Goal: Task Accomplishment & Management: Complete application form

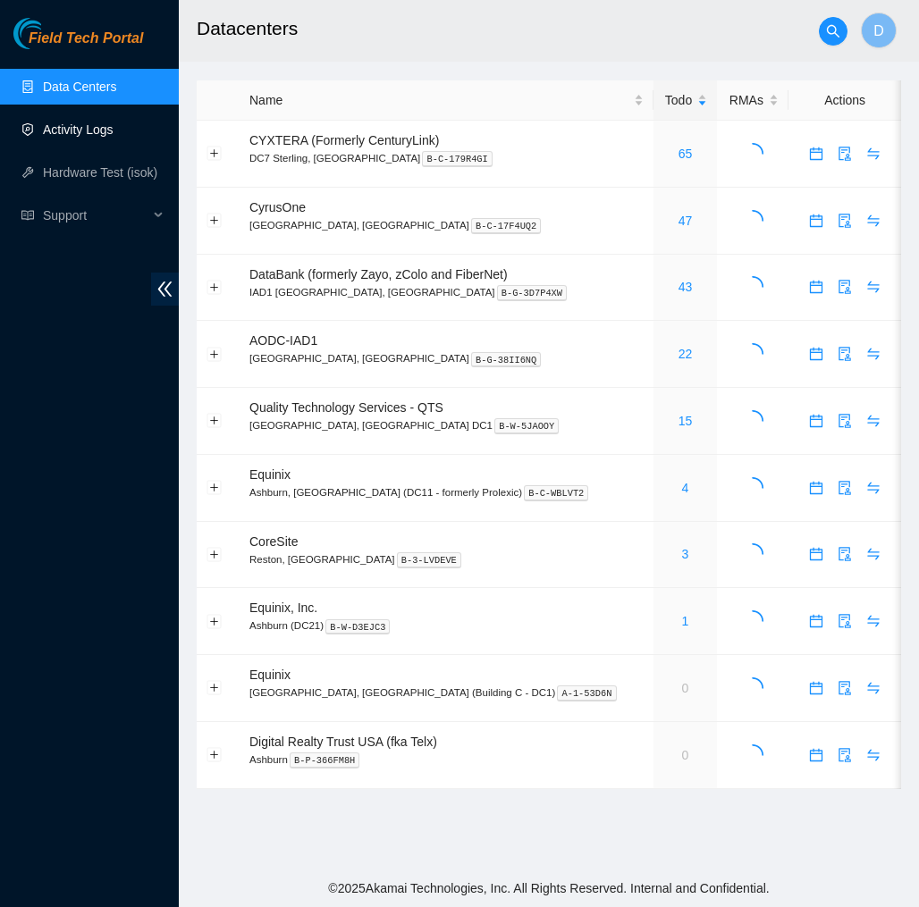
click at [104, 127] on link "Activity Logs" at bounding box center [78, 129] width 71 height 14
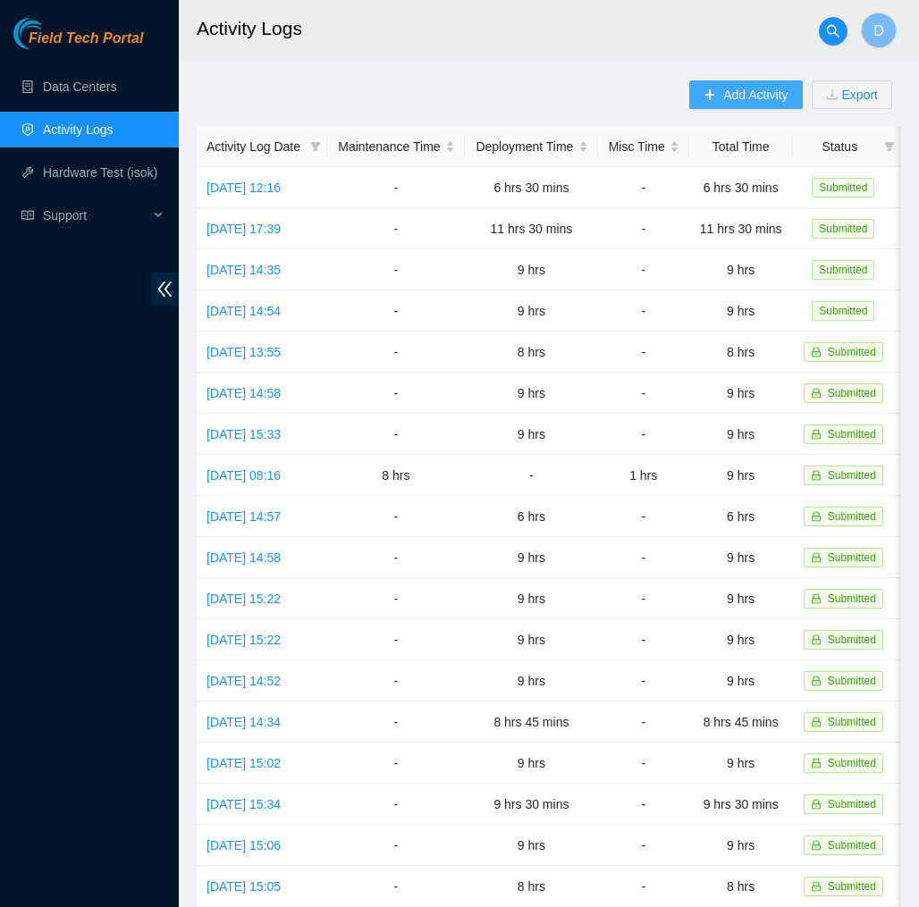
click at [778, 105] on button "Add Activity" at bounding box center [745, 94] width 113 height 29
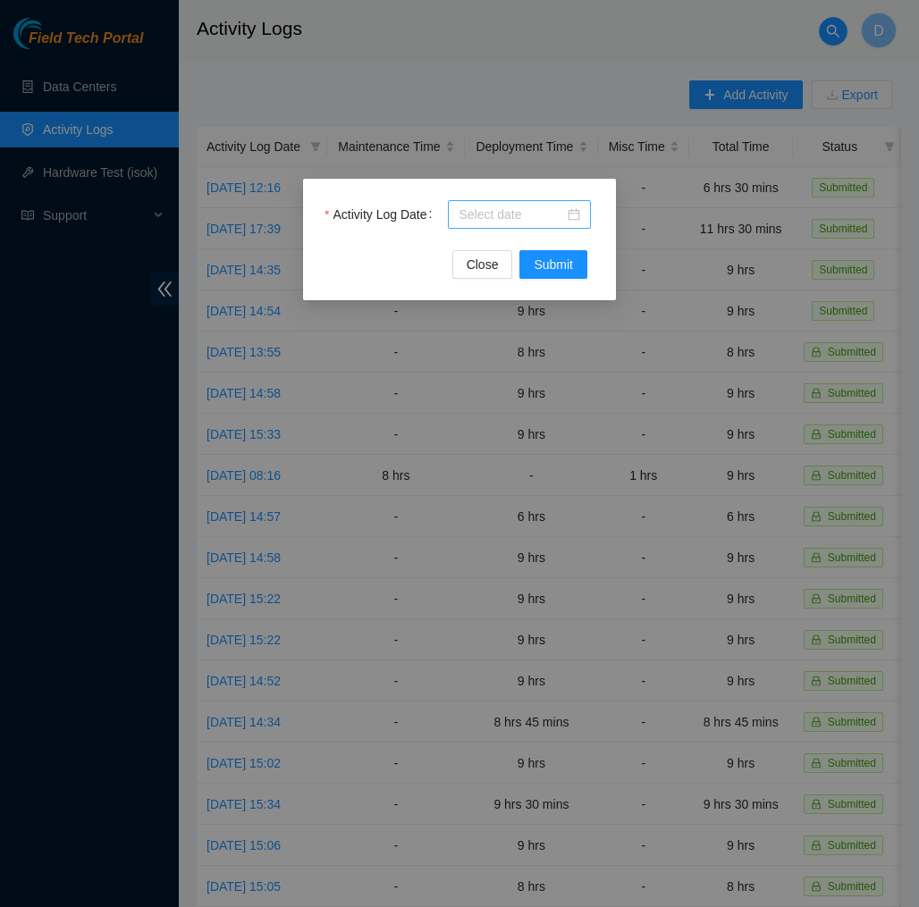
click at [568, 219] on div at bounding box center [519, 215] width 122 height 20
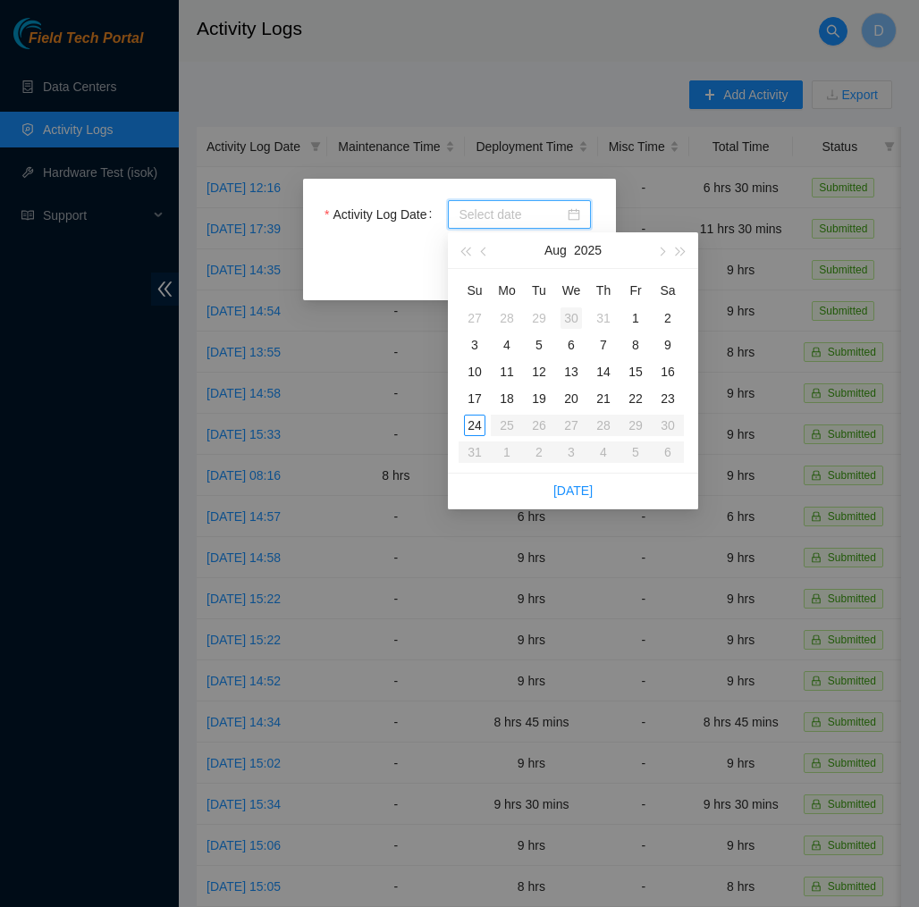
type input "[DATE]"
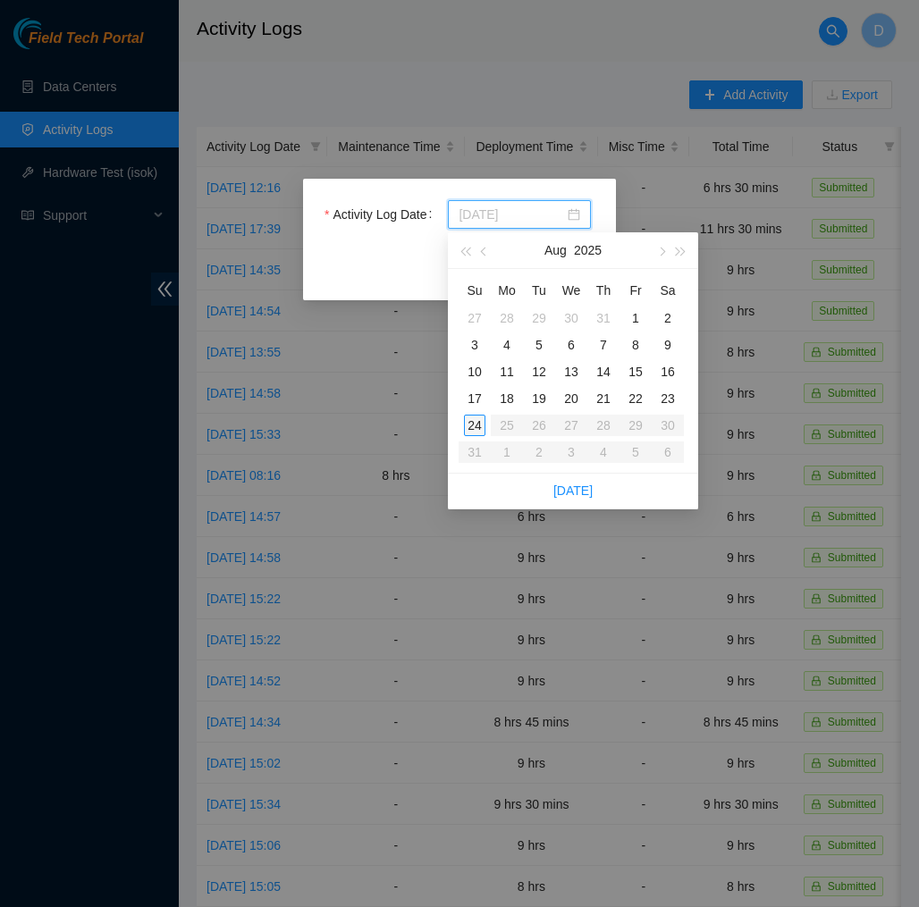
click at [480, 425] on div "24" at bounding box center [474, 425] width 21 height 21
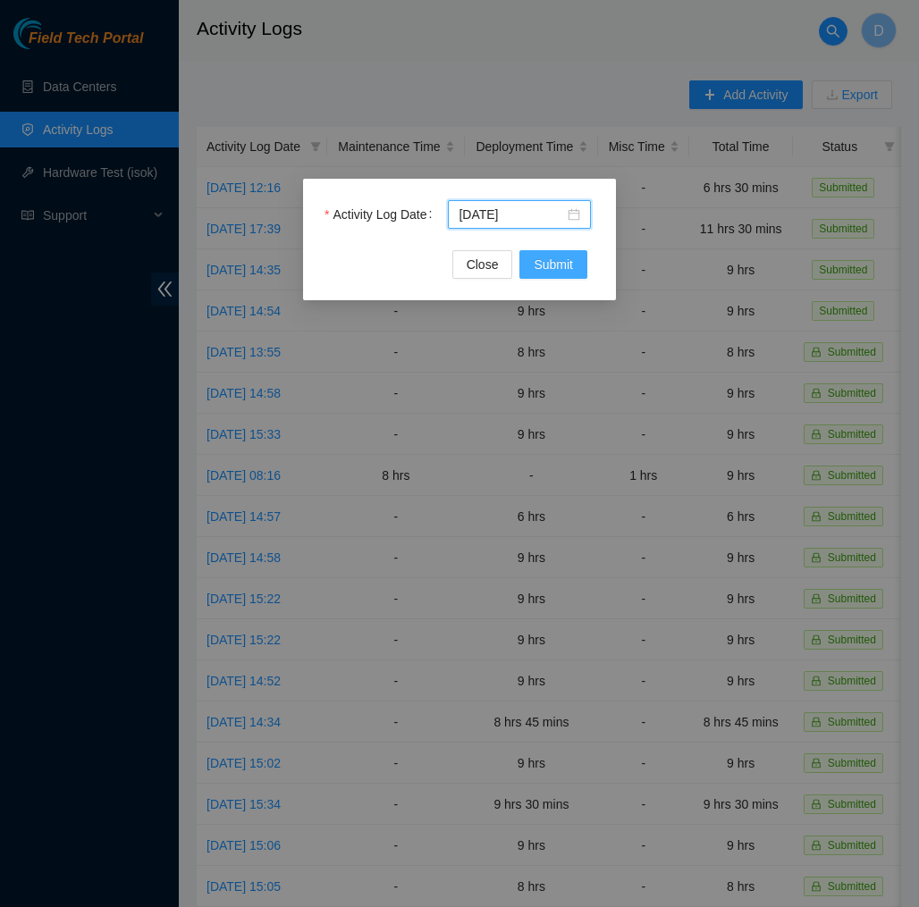
click at [549, 262] on span "Submit" at bounding box center [553, 265] width 39 height 20
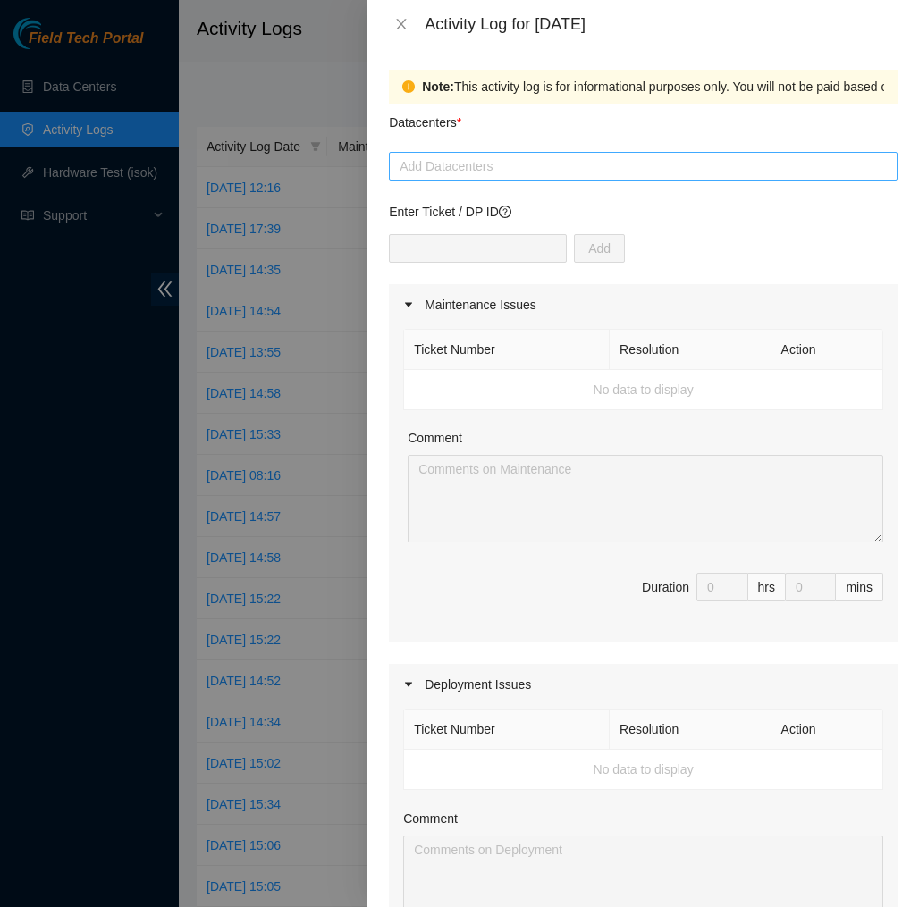
click at [533, 166] on div at bounding box center [643, 166] width 500 height 21
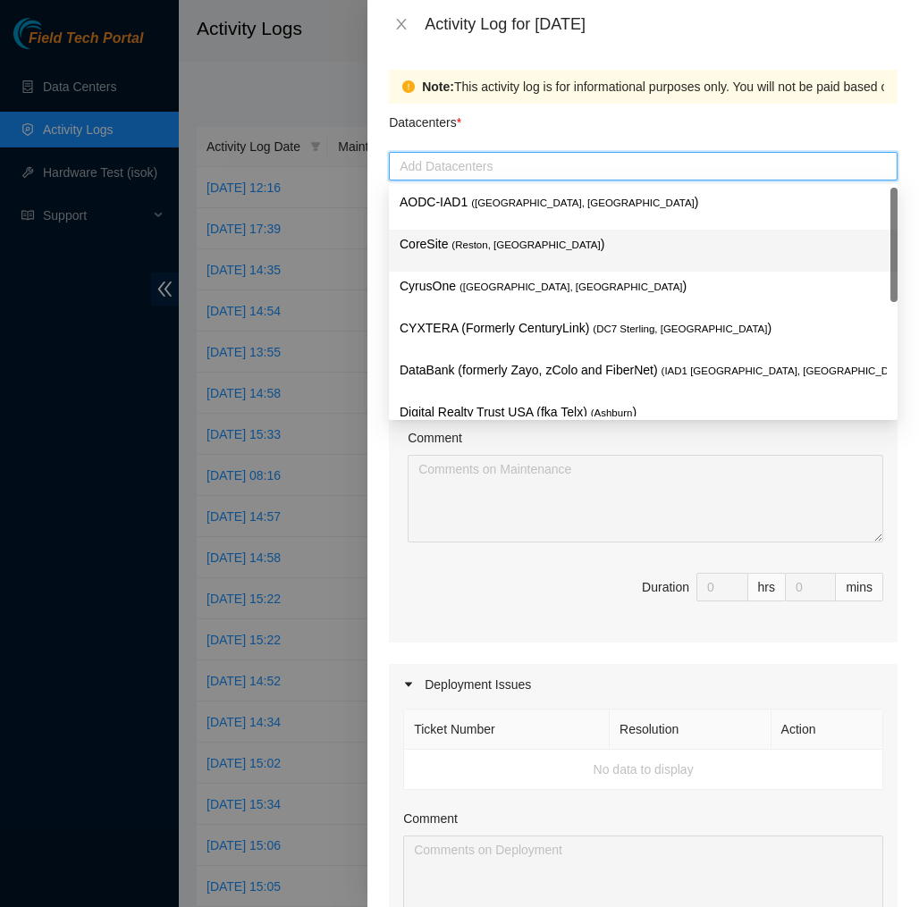
scroll to position [191, 0]
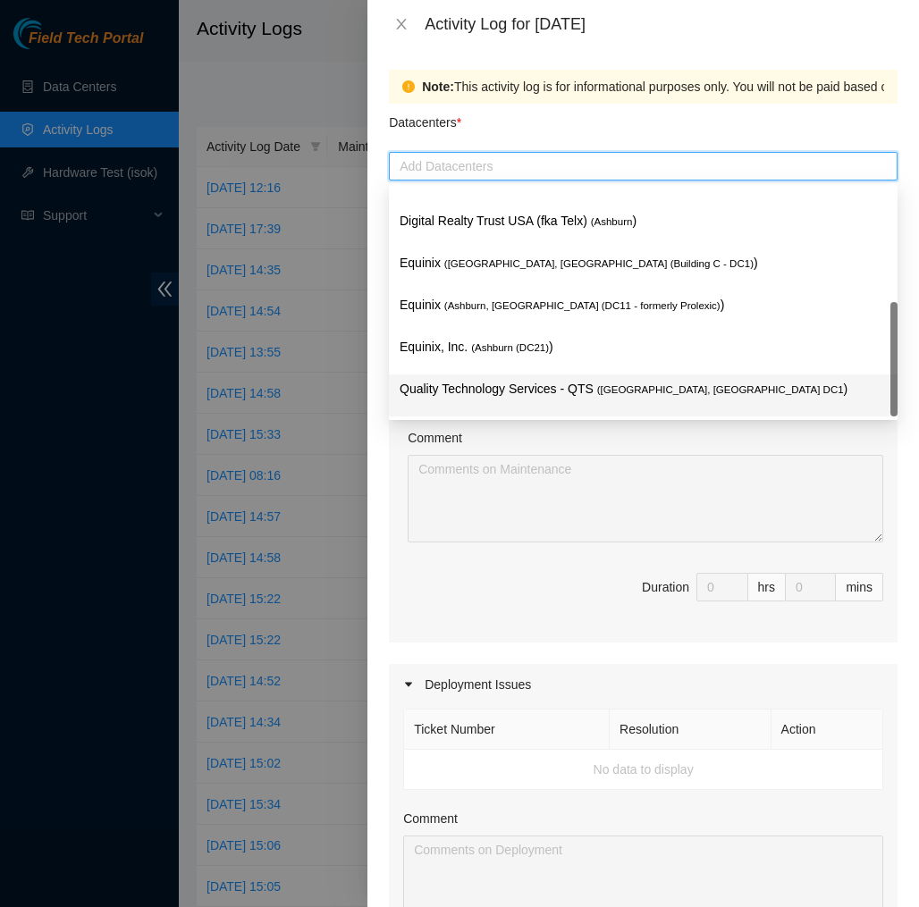
click at [535, 385] on p "Quality Technology Services - QTS ( [GEOGRAPHIC_DATA], [GEOGRAPHIC_DATA] DC1 )" at bounding box center [643, 389] width 487 height 21
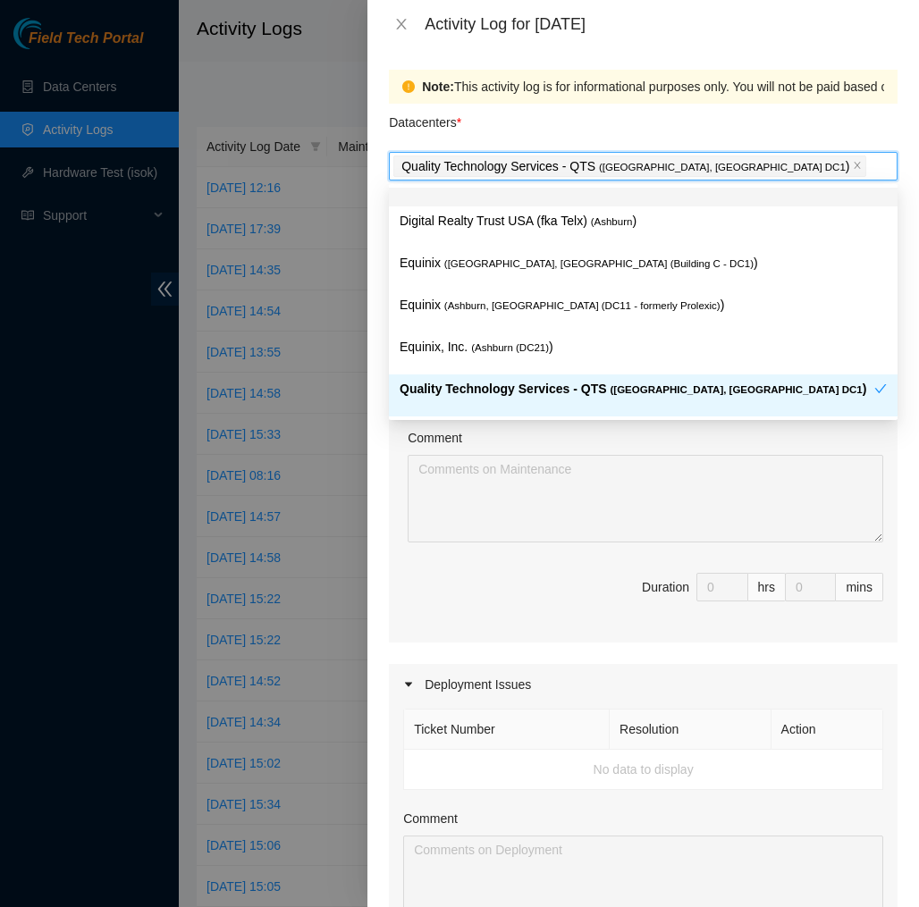
click at [717, 125] on div "Datacenters *" at bounding box center [643, 128] width 509 height 48
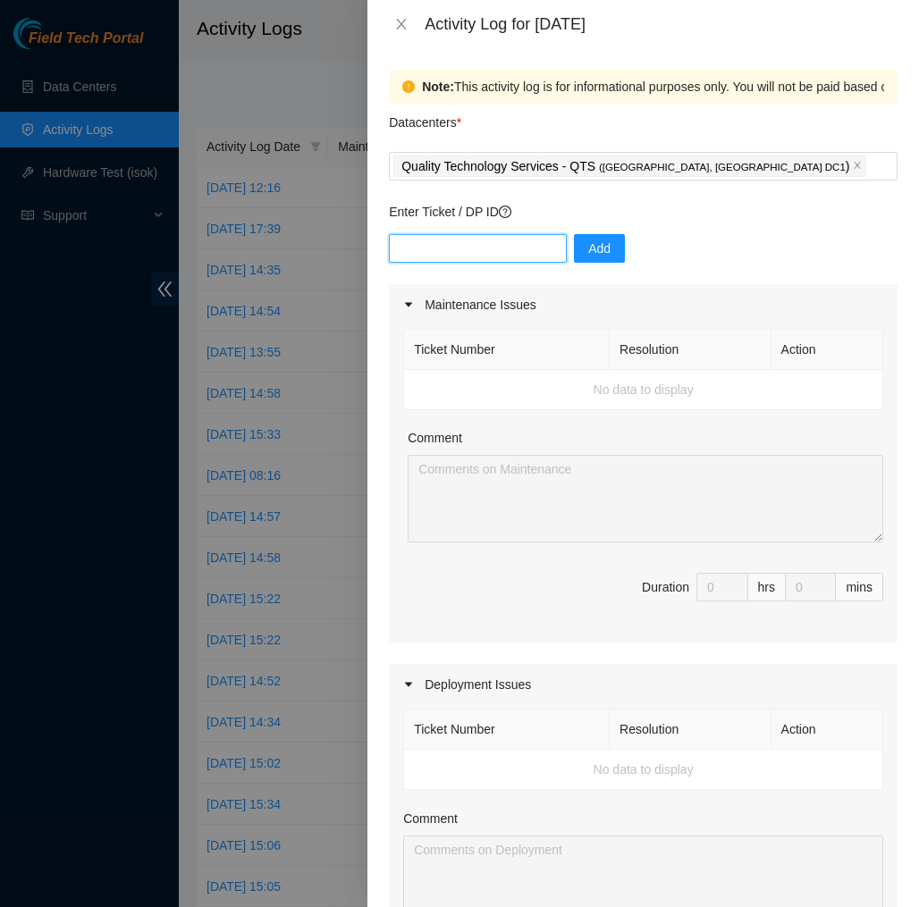
click at [536, 256] on input "text" at bounding box center [478, 248] width 178 height 29
type input "DP83145"
click at [610, 247] on span "Add" at bounding box center [599, 249] width 22 height 20
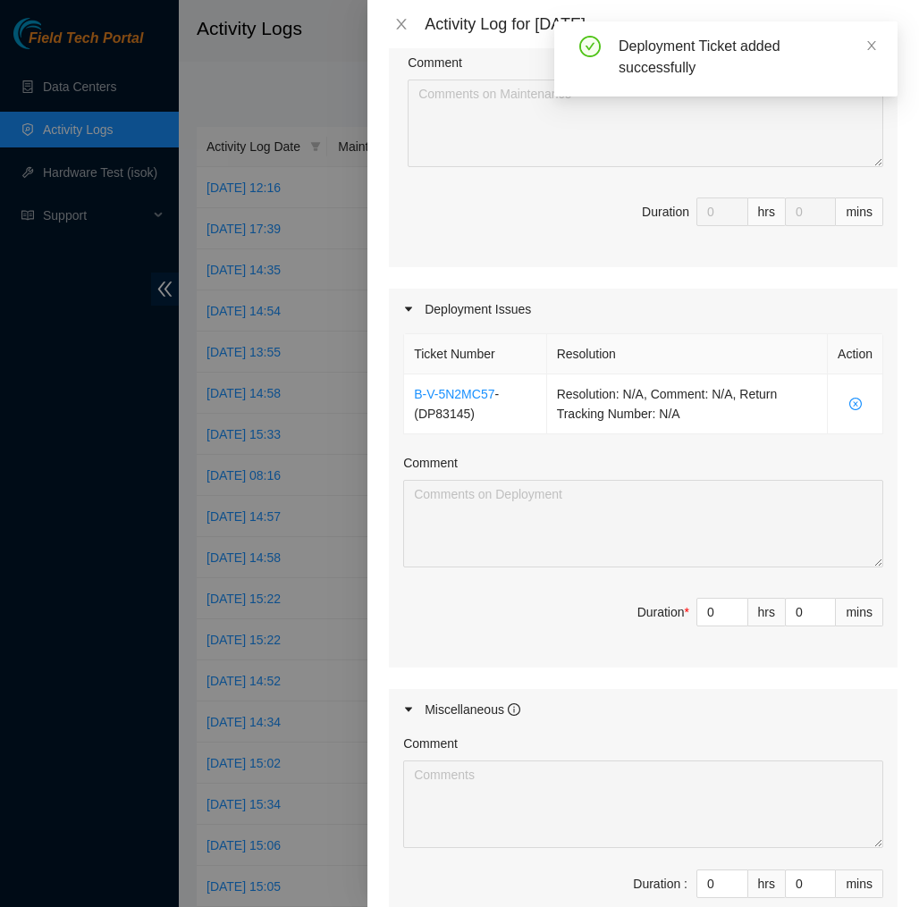
scroll to position [402, 0]
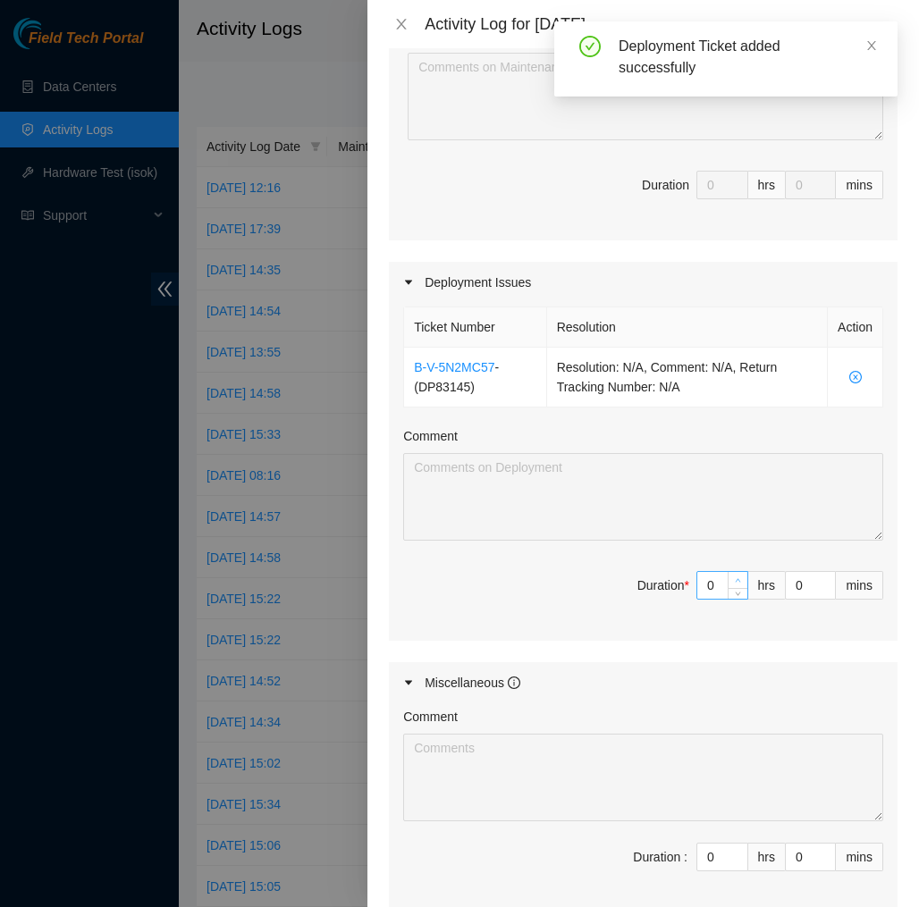
type input "1"
click at [740, 579] on icon "up" at bounding box center [738, 580] width 6 height 6
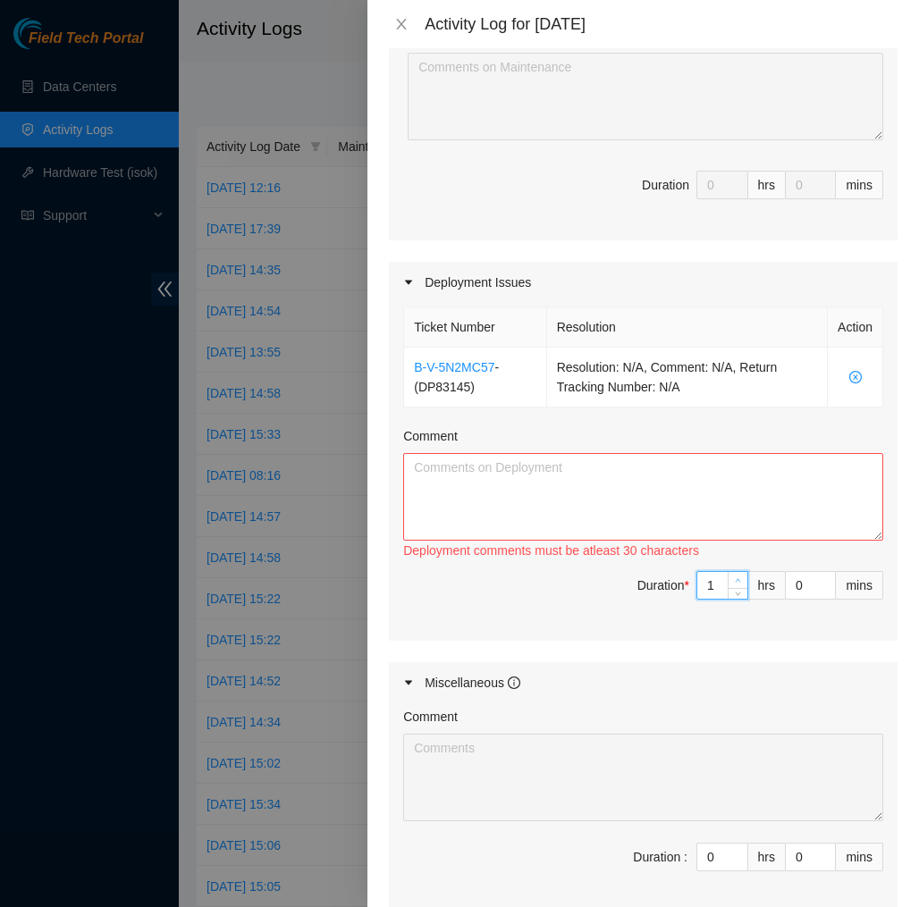
type input "2"
click at [740, 579] on icon "up" at bounding box center [738, 580] width 6 height 6
type input "3"
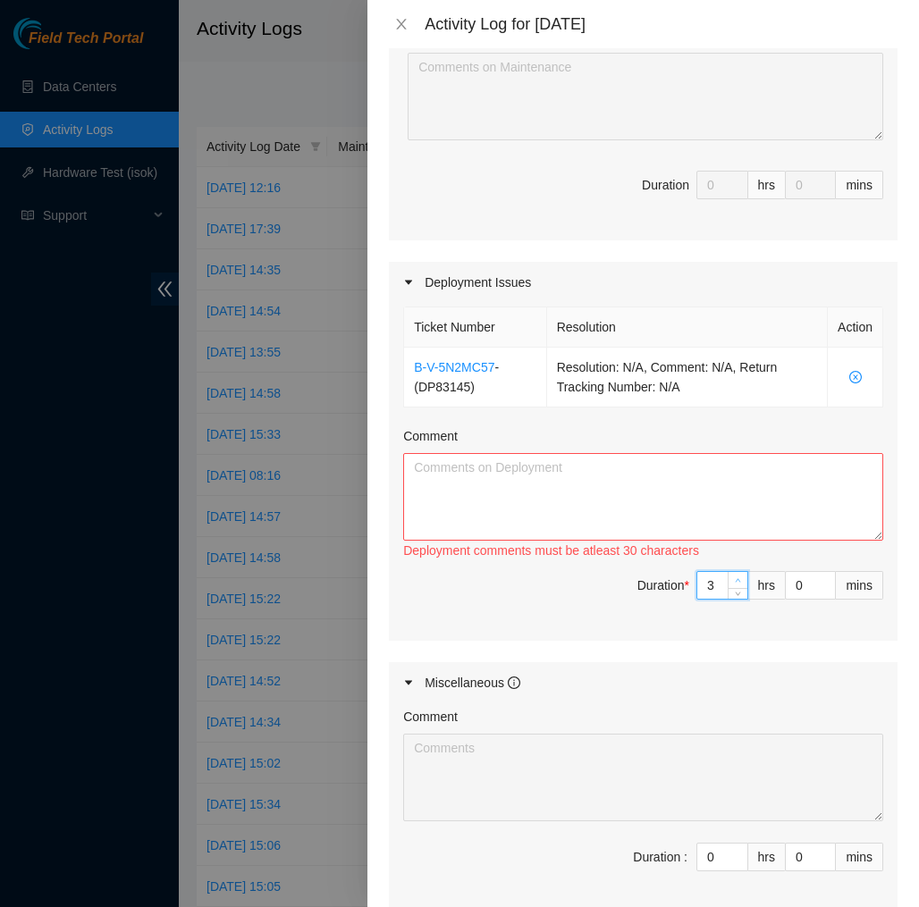
click at [740, 579] on icon "up" at bounding box center [738, 580] width 6 height 6
type input "4"
click at [740, 579] on icon "up" at bounding box center [738, 580] width 6 height 6
type input "5"
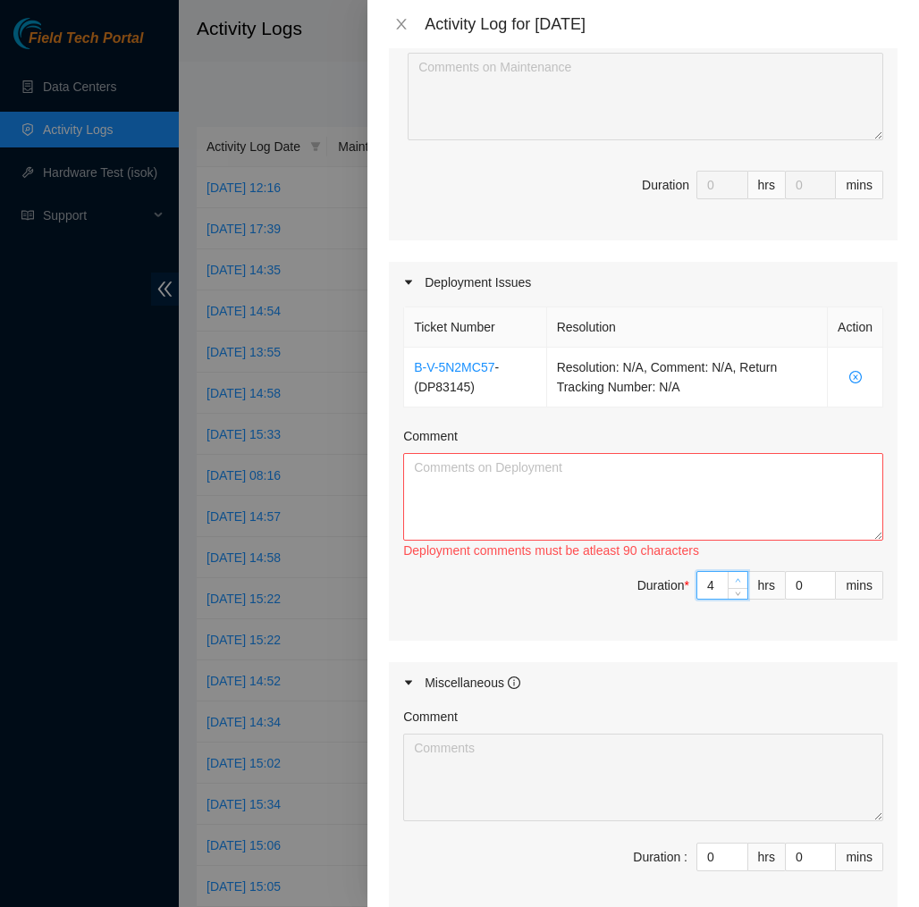
type input "5"
click at [740, 579] on icon "up" at bounding box center [738, 580] width 6 height 6
type input "6"
click at [740, 579] on icon "up" at bounding box center [738, 580] width 6 height 6
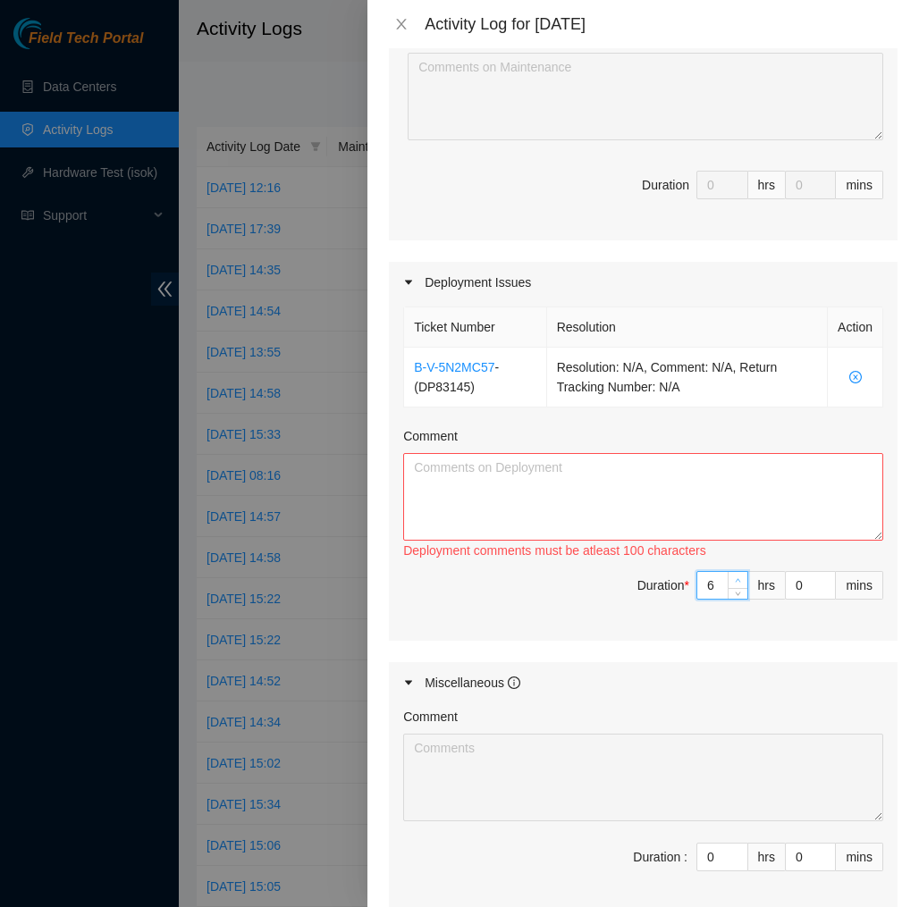
type input "7"
click at [740, 579] on icon "up" at bounding box center [738, 580] width 6 height 6
type input "8"
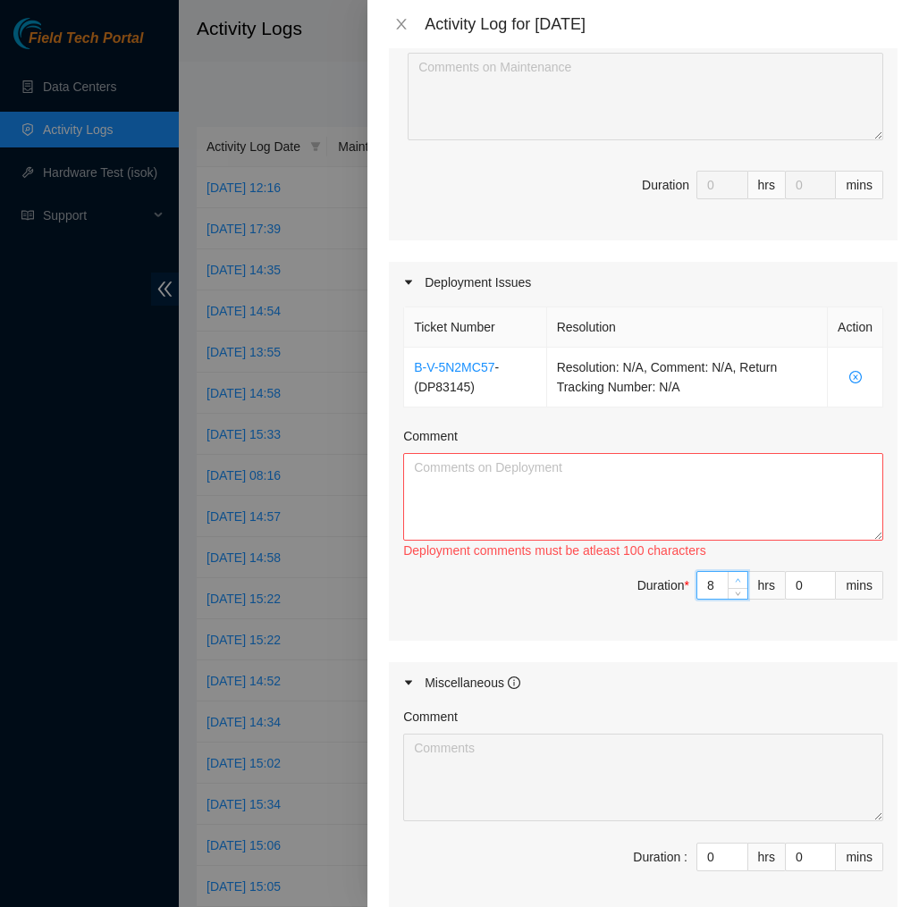
click at [740, 579] on icon "up" at bounding box center [738, 580] width 6 height 6
type input "7"
click at [739, 588] on icon "down" at bounding box center [738, 591] width 6 height 6
type input "6"
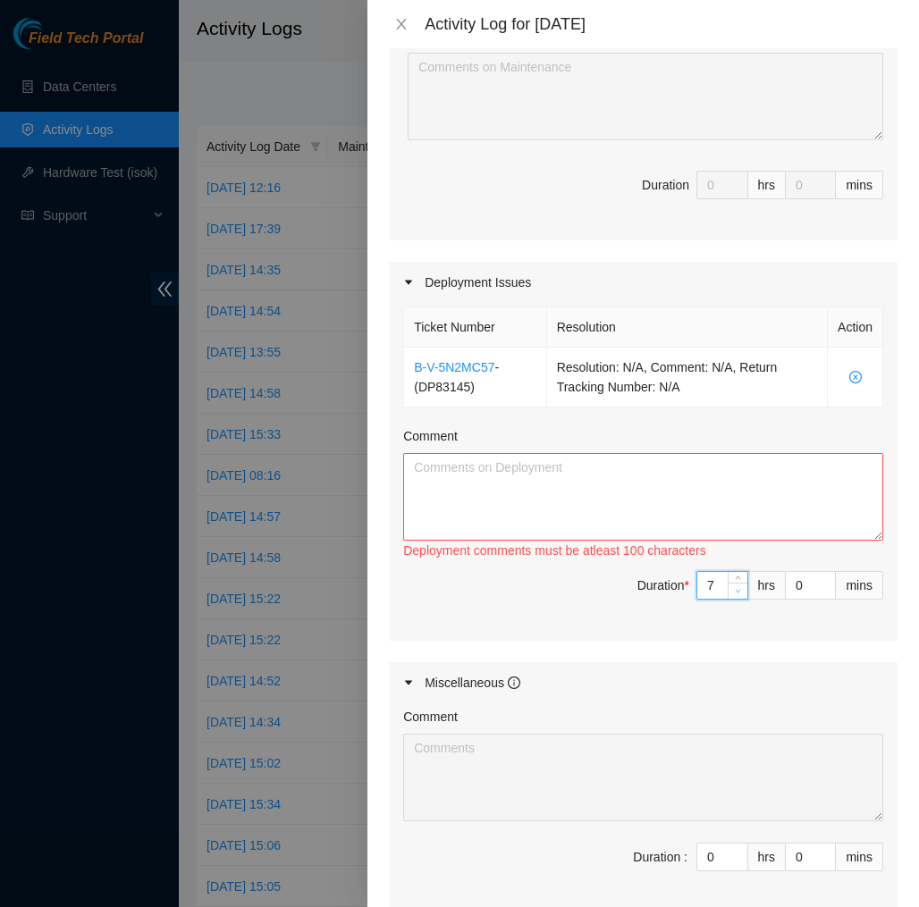
type input "6"
click at [739, 588] on icon "down" at bounding box center [738, 591] width 6 height 6
type input "1"
type input "2"
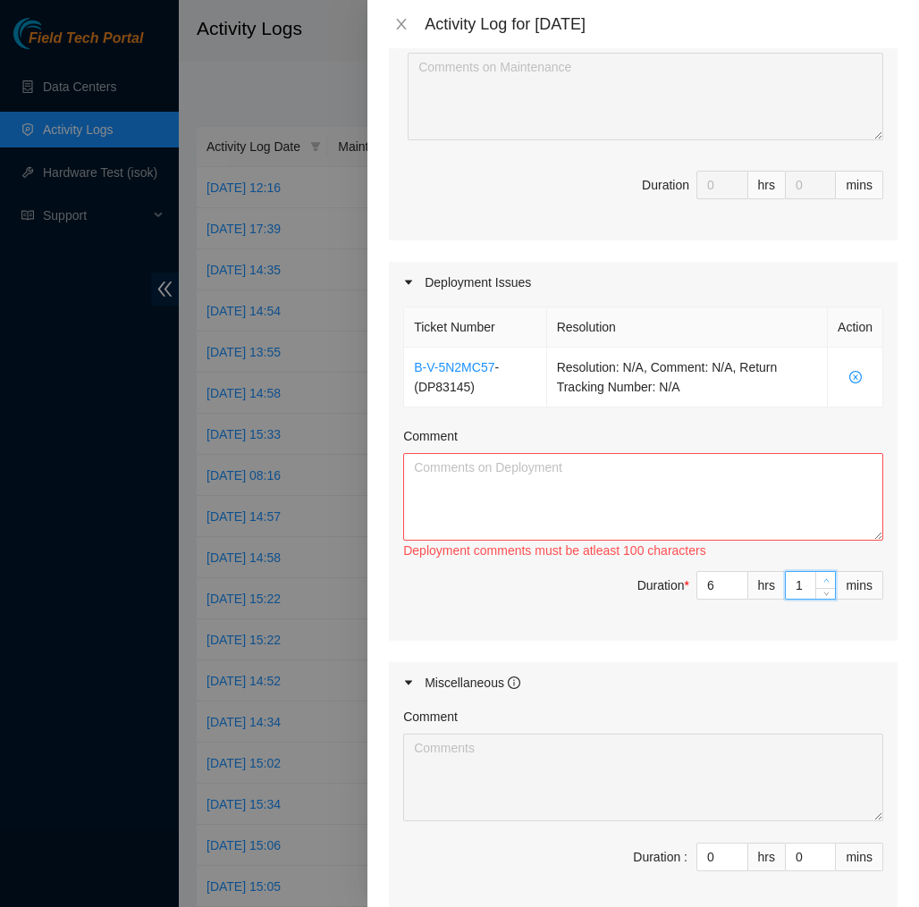
type input "2"
type input "3"
type input "4"
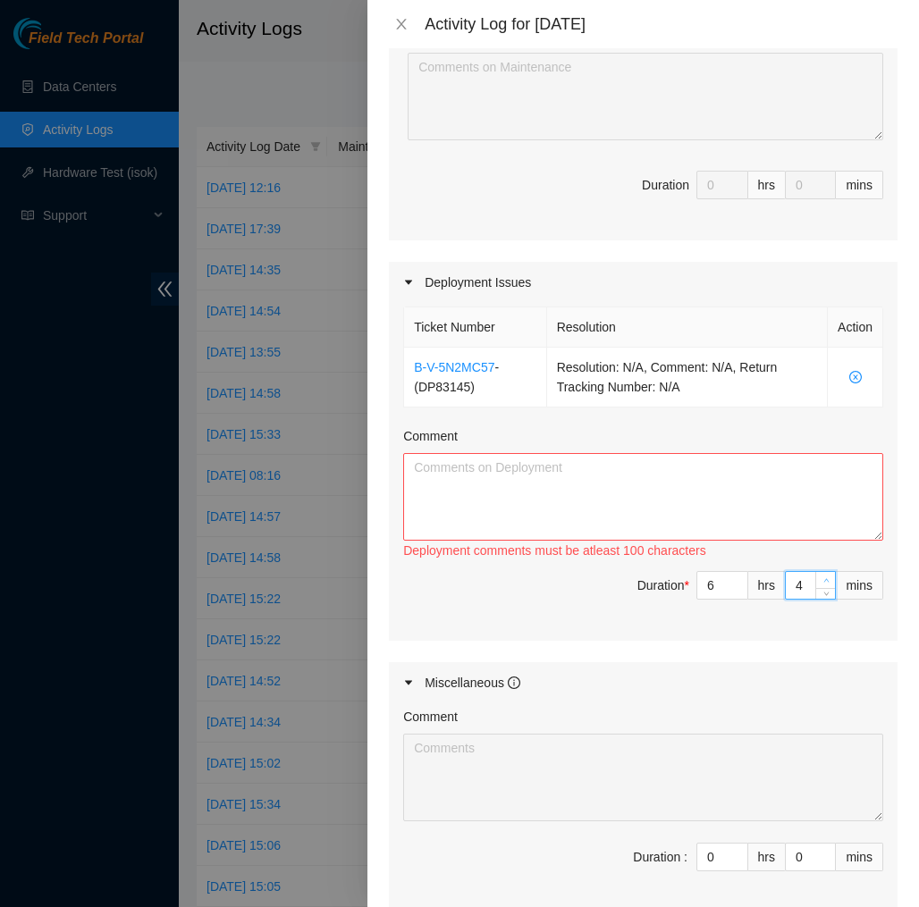
type input "5"
type input "6"
type input "7"
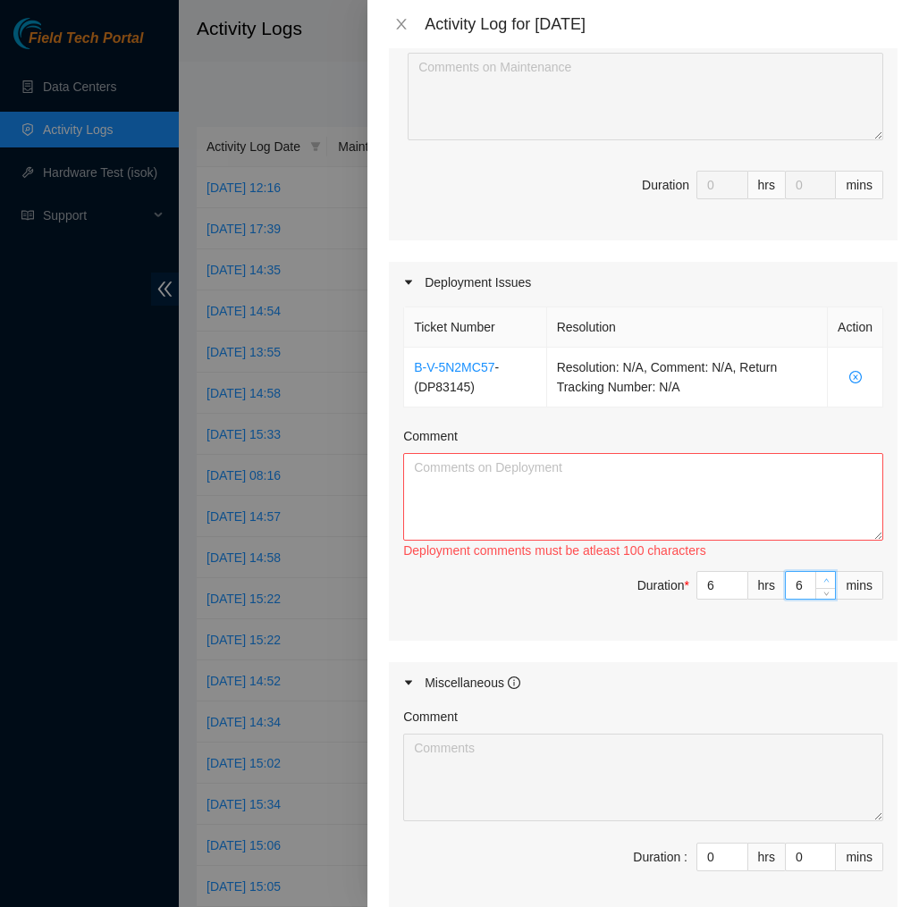
type input "7"
type input "8"
type input "9"
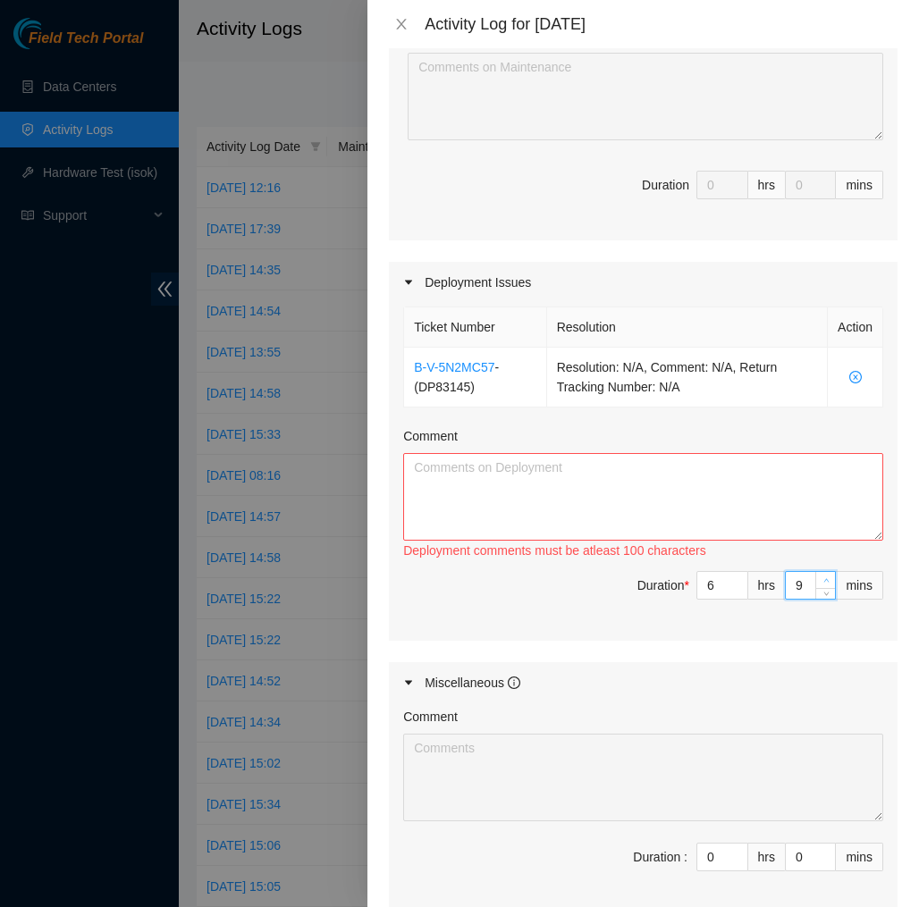
type input "10"
type input "11"
type input "12"
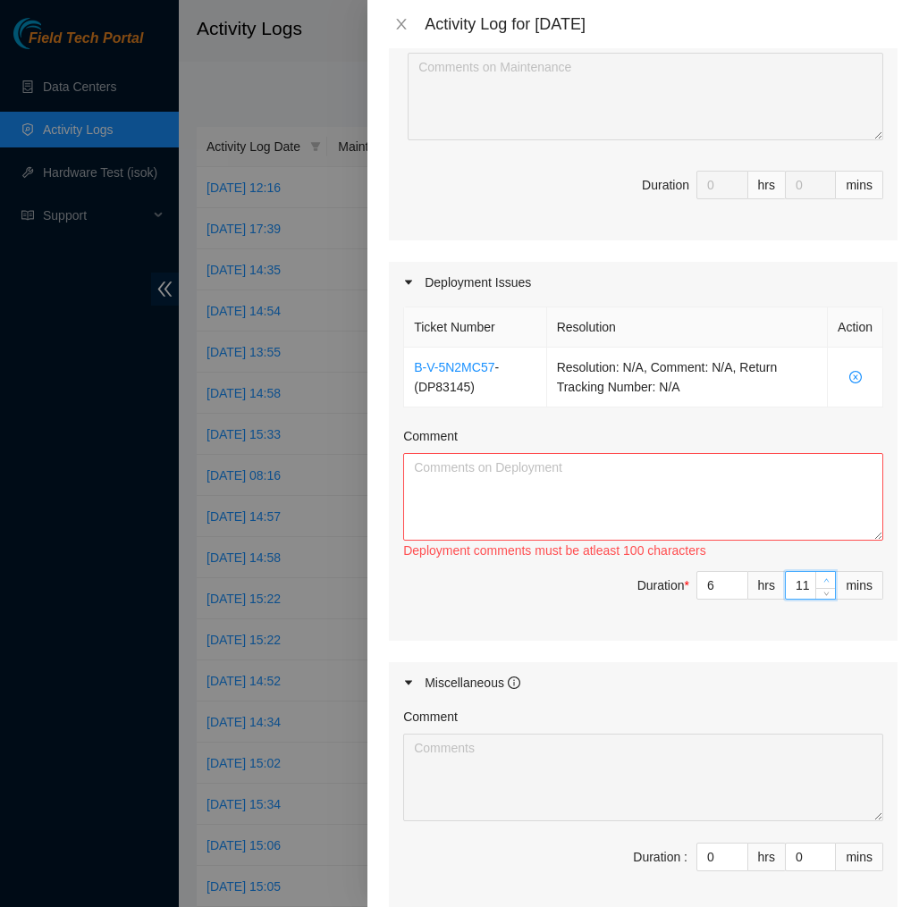
type input "12"
type input "13"
type input "14"
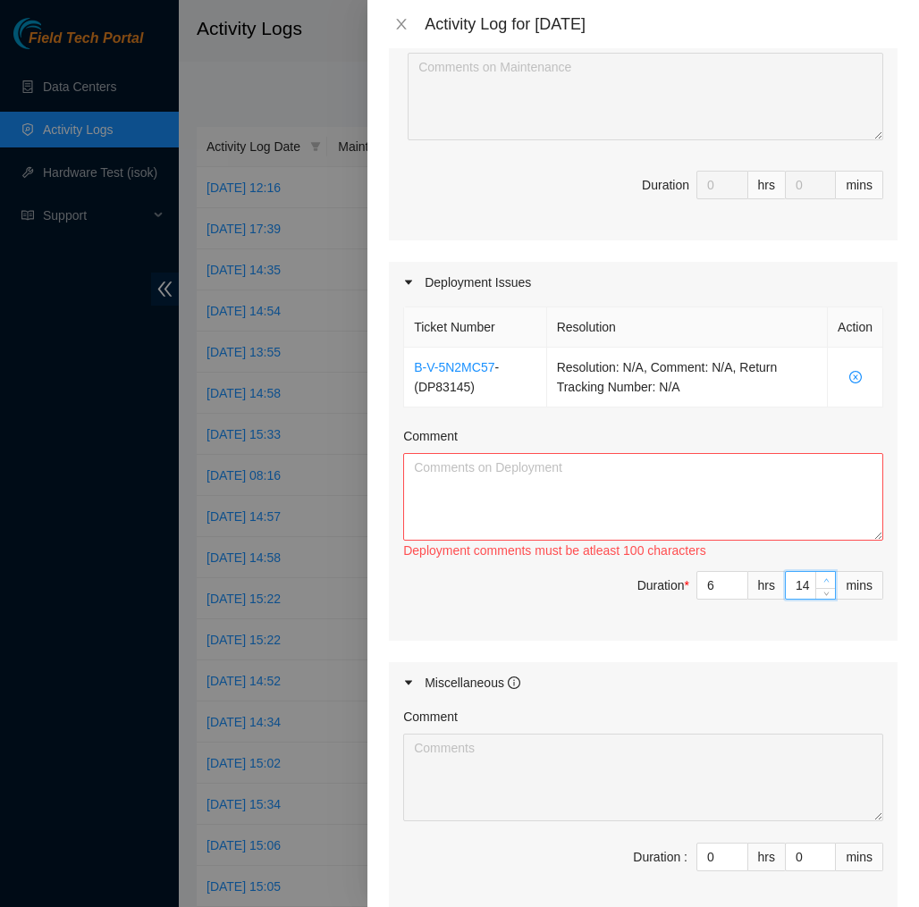
type input "15"
type input "16"
type input "17"
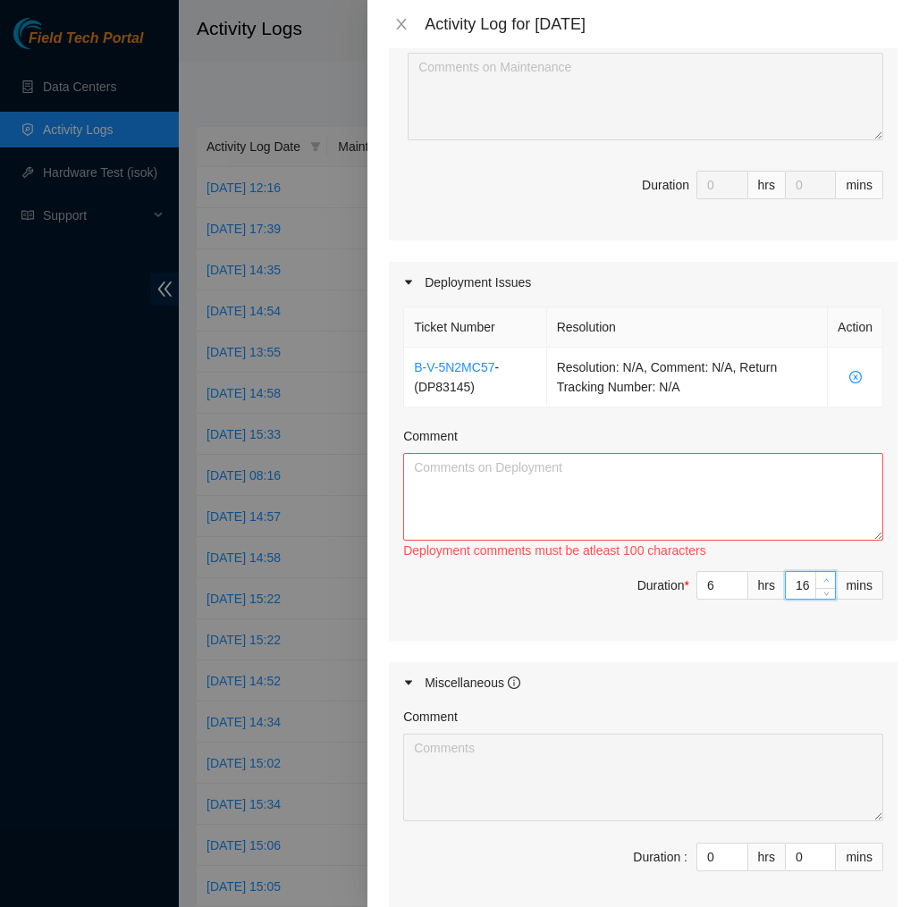
type input "17"
type input "18"
type input "19"
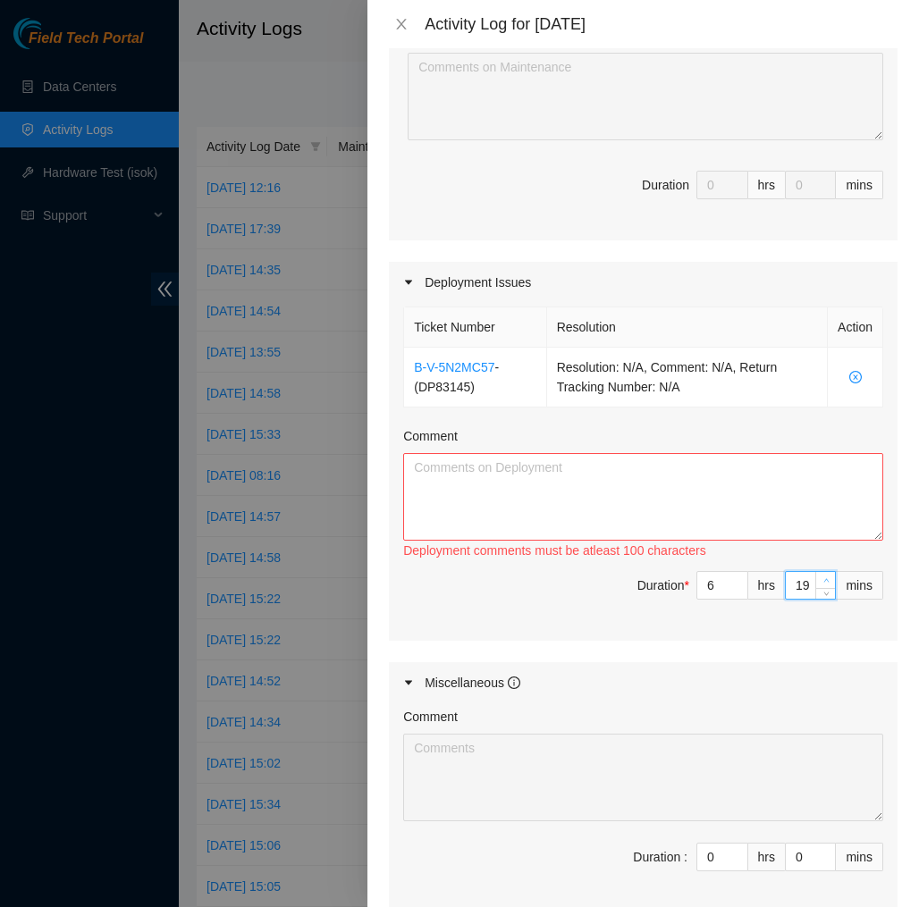
type input "20"
type input "21"
type input "22"
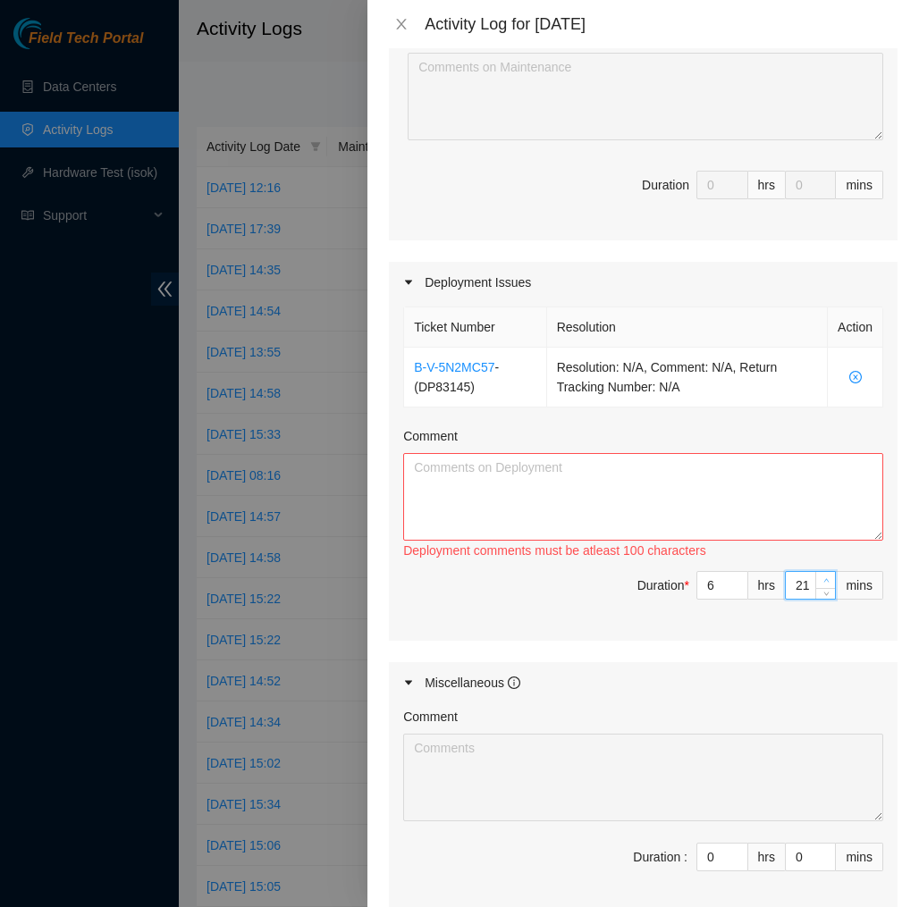
type input "22"
type input "23"
type input "24"
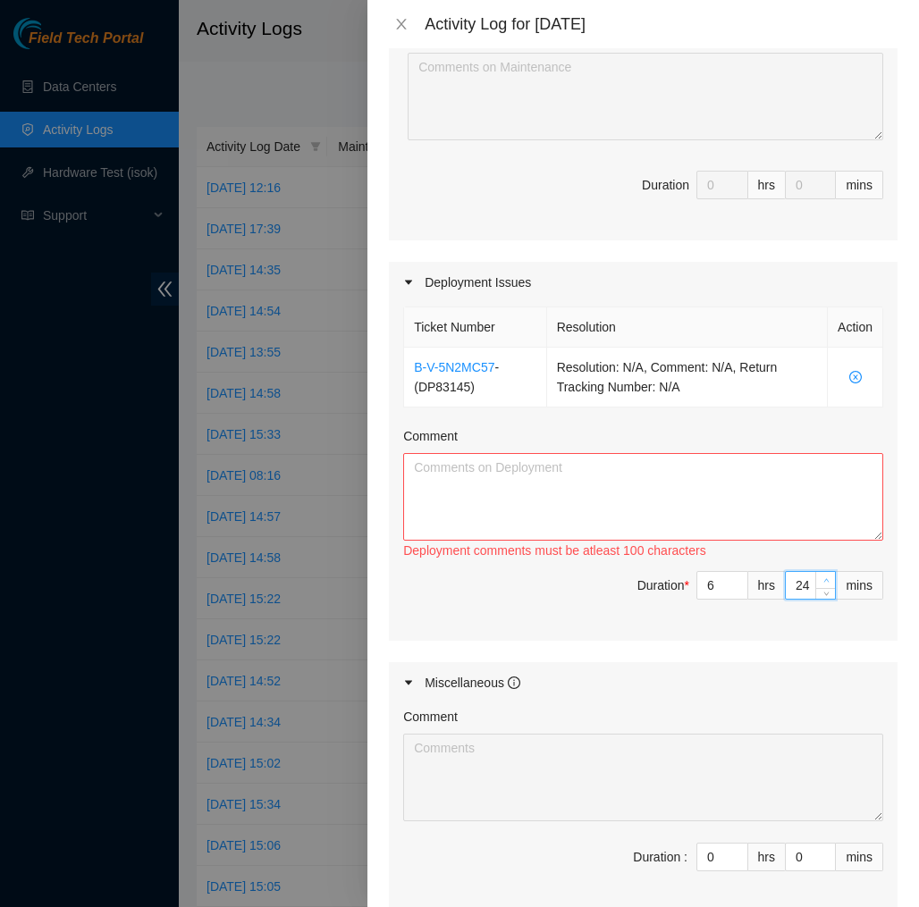
type input "25"
type input "26"
click at [825, 579] on icon "up" at bounding box center [826, 580] width 6 height 6
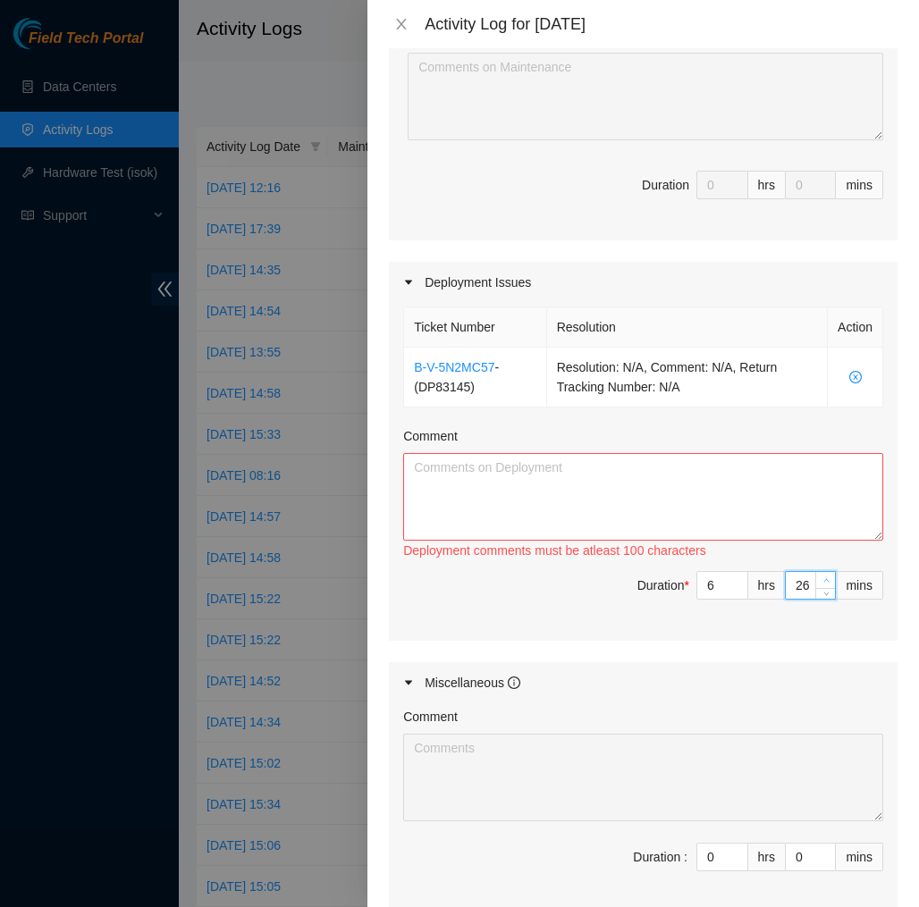
type input "27"
click at [825, 579] on icon "up" at bounding box center [826, 580] width 6 height 6
type input "28"
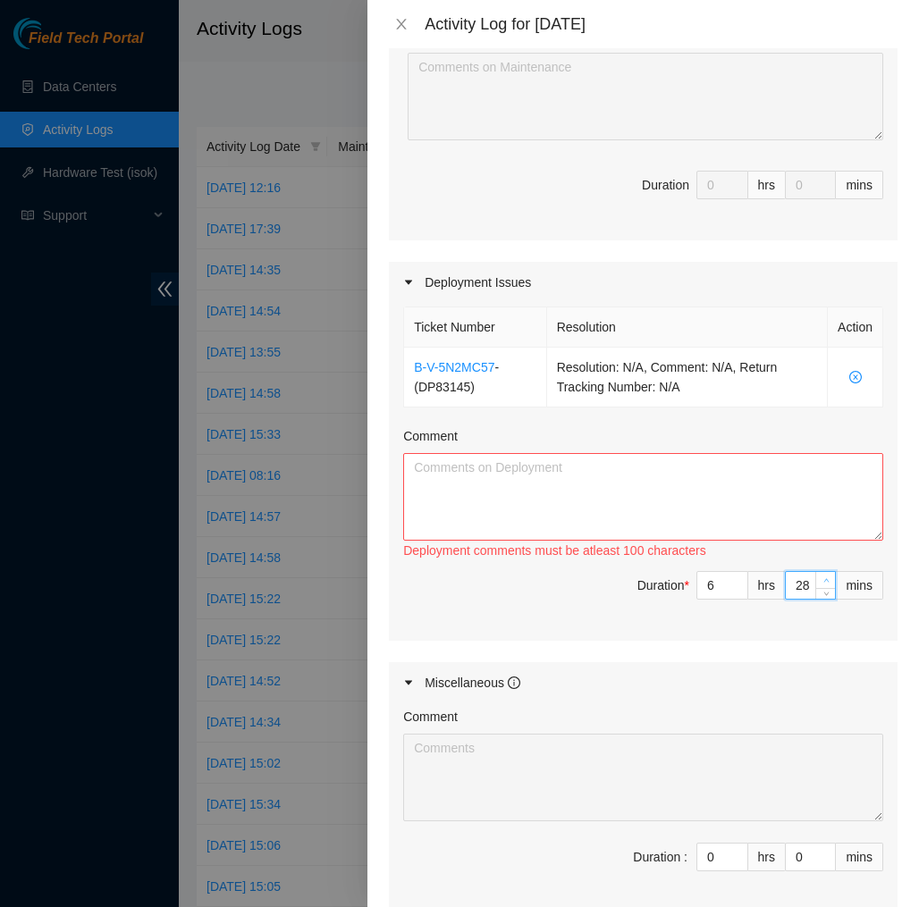
click at [825, 579] on icon "up" at bounding box center [826, 580] width 6 height 6
type input "29"
click at [825, 579] on icon "up" at bounding box center [826, 580] width 6 height 6
type input "30"
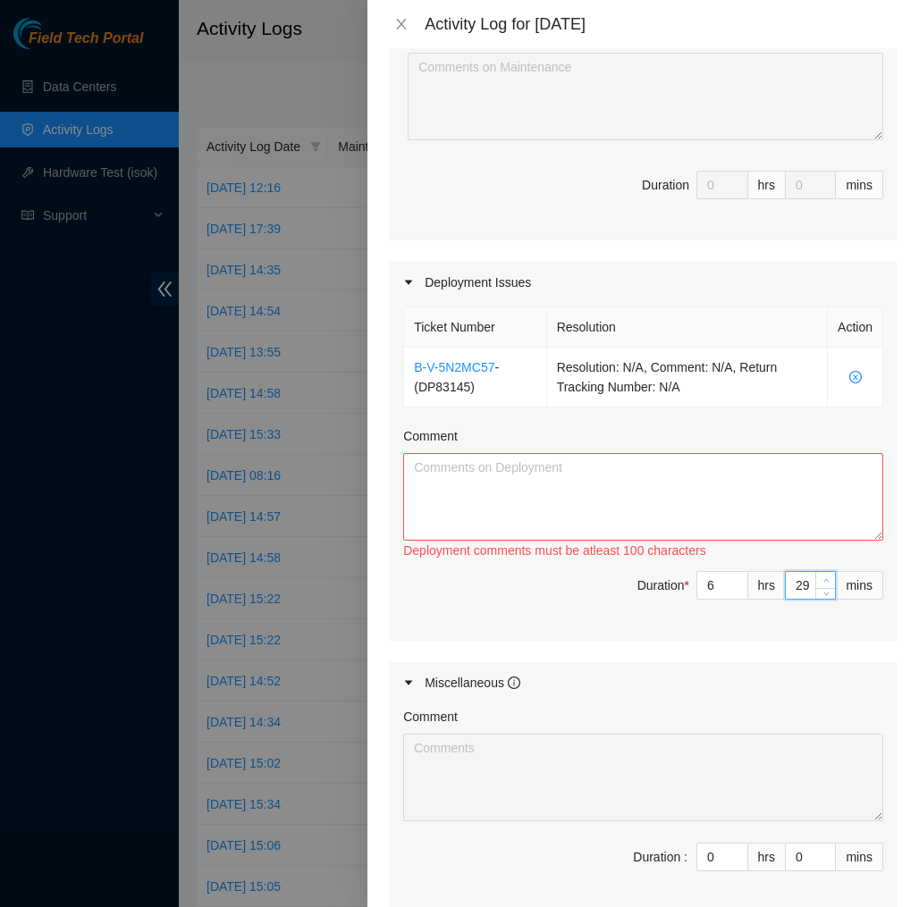
type input "30"
click at [825, 579] on icon "up" at bounding box center [826, 580] width 6 height 6
click at [829, 502] on textarea "Comment" at bounding box center [643, 497] width 480 height 88
paste textarea "EOD DP83145 [DATE] I installed and connected all DAC, Console, and Management c…"
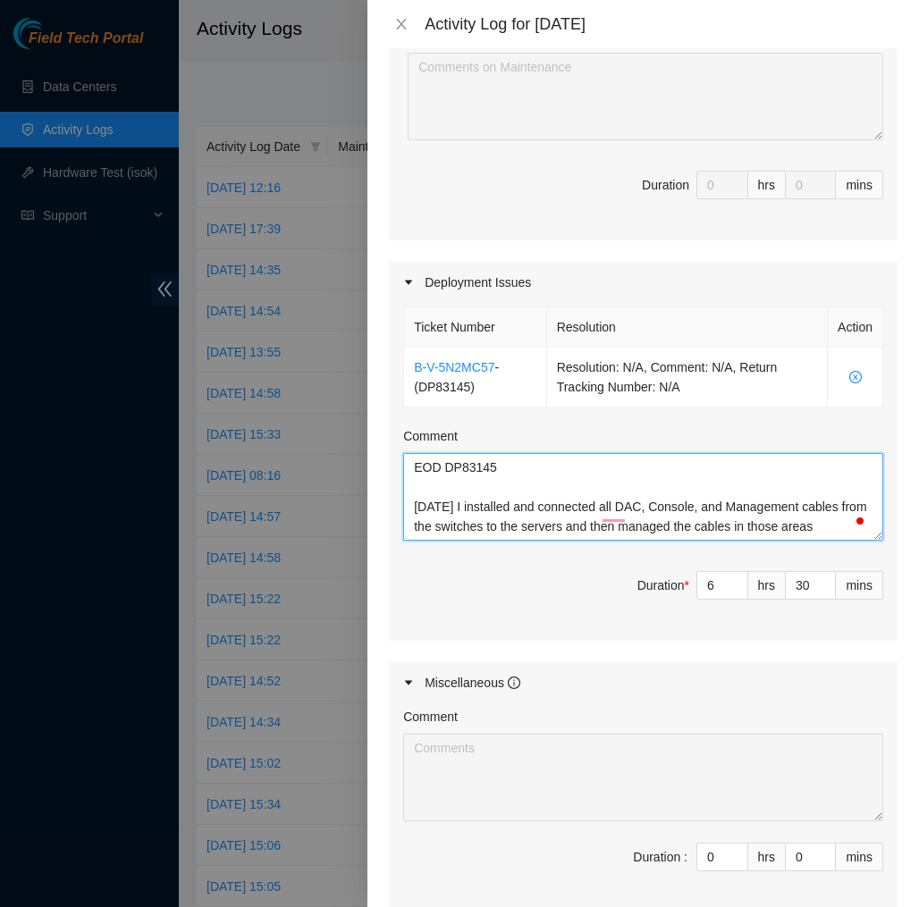
scroll to position [0, 0]
click at [667, 524] on textarea "EOD DP83145 [DATE] I installed and connected all DAC, Console, and Management c…" at bounding box center [643, 497] width 480 height 88
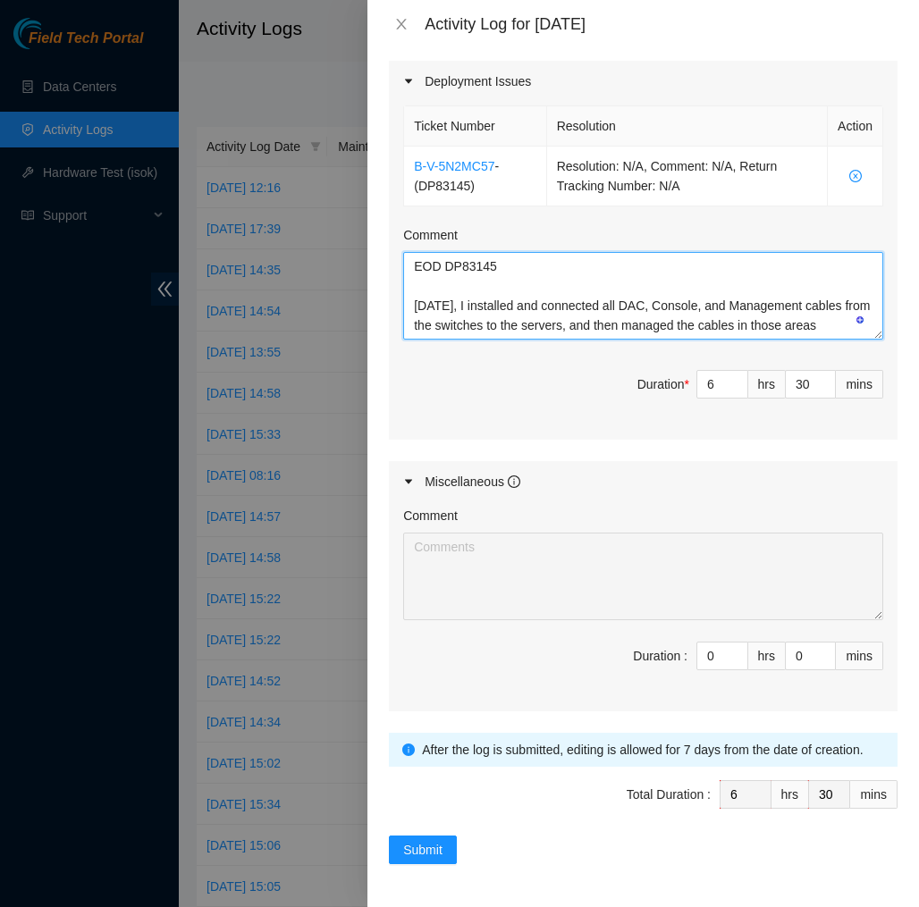
scroll to position [603, 0]
click at [818, 323] on textarea "EOD DP83145 [DATE], I installed and connected all DAC, Console, and Management …" at bounding box center [643, 296] width 480 height 88
type textarea "EOD DP83145 [DATE], I installed and connected all DAC, Console, and Management …"
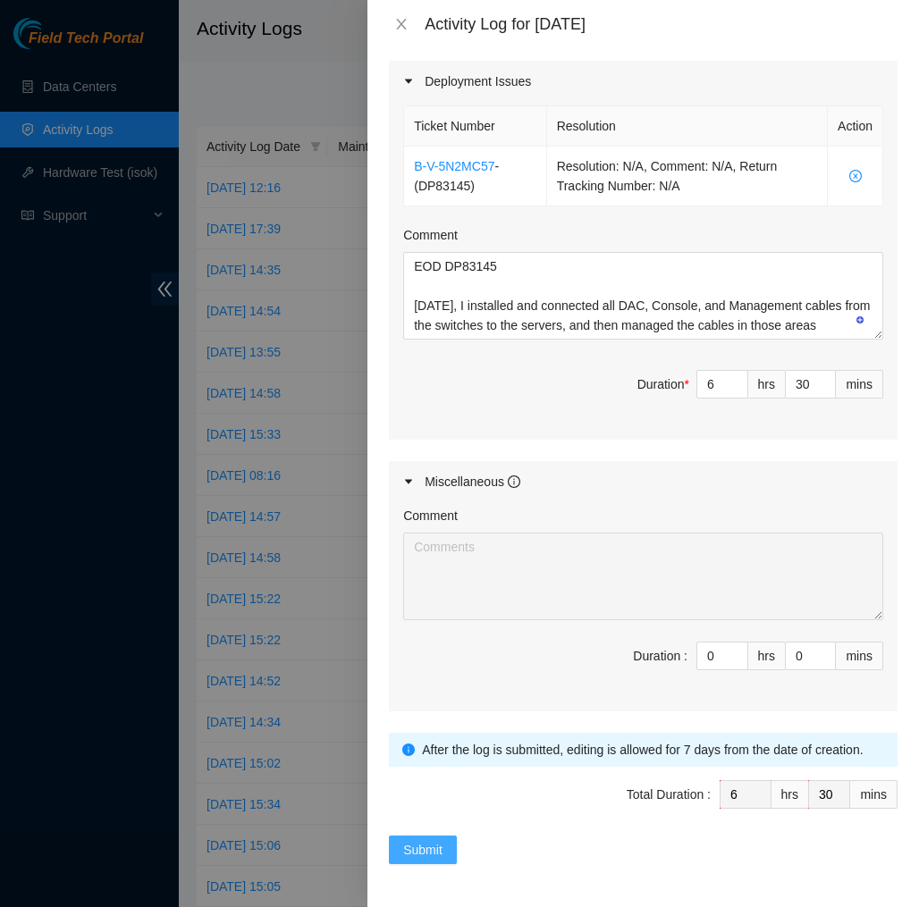
click at [430, 841] on span "Submit" at bounding box center [422, 850] width 39 height 20
